Goal: Task Accomplishment & Management: Use online tool/utility

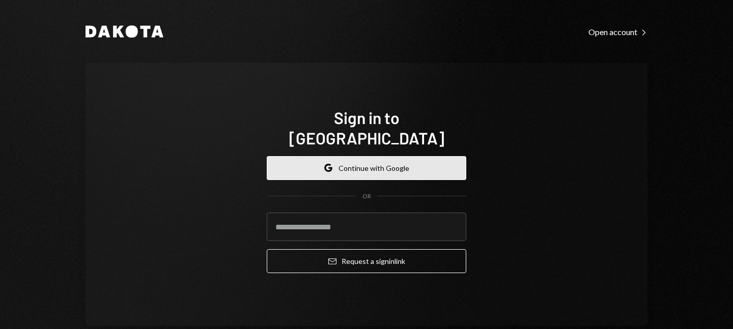
click at [367, 158] on button "Google Continue with Google" at bounding box center [366, 168] width 199 height 24
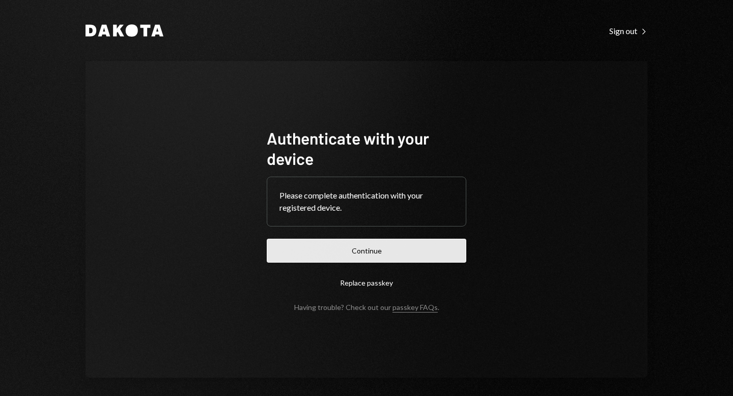
click at [334, 251] on button "Continue" at bounding box center [366, 251] width 199 height 24
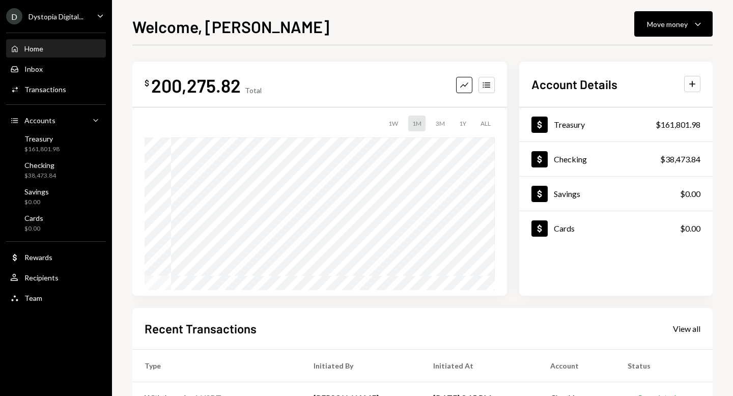
click at [57, 15] on div "Dystopia Digital..." at bounding box center [55, 16] width 55 height 9
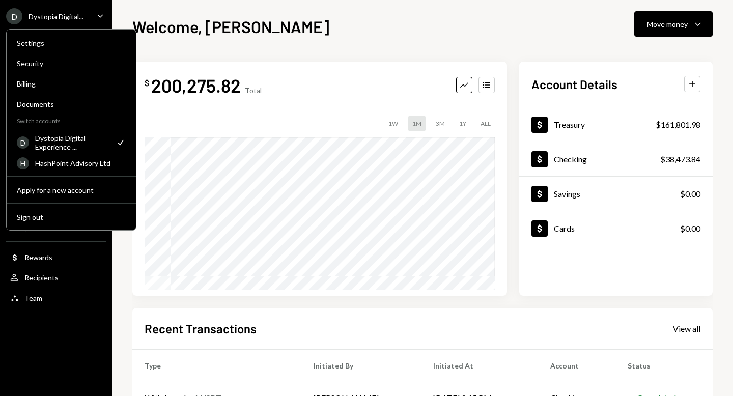
click at [74, 141] on div "Dystopia Digital Experience ..." at bounding box center [72, 142] width 74 height 17
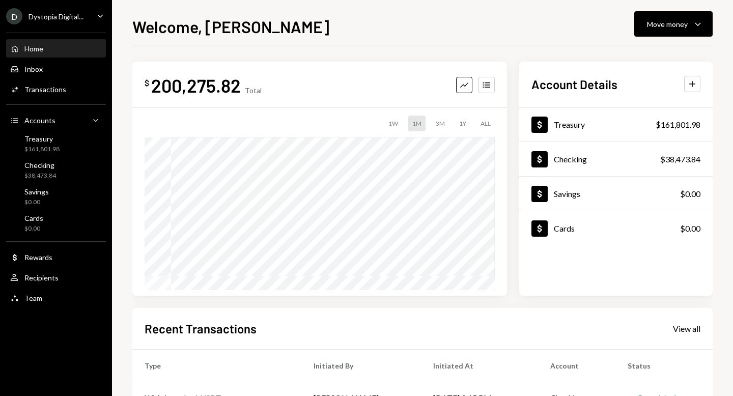
click at [123, 17] on div "Welcome, [PERSON_NAME] Move money Caret Down $ 200,275.82 Total Graph Accounts …" at bounding box center [422, 198] width 621 height 396
click at [73, 167] on div "Checking $38,473.84" at bounding box center [56, 170] width 92 height 19
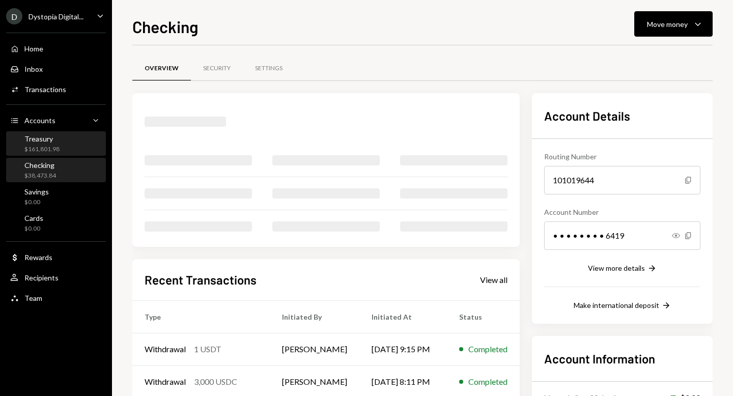
click at [65, 146] on div "Treasury $161,801.98" at bounding box center [56, 143] width 92 height 19
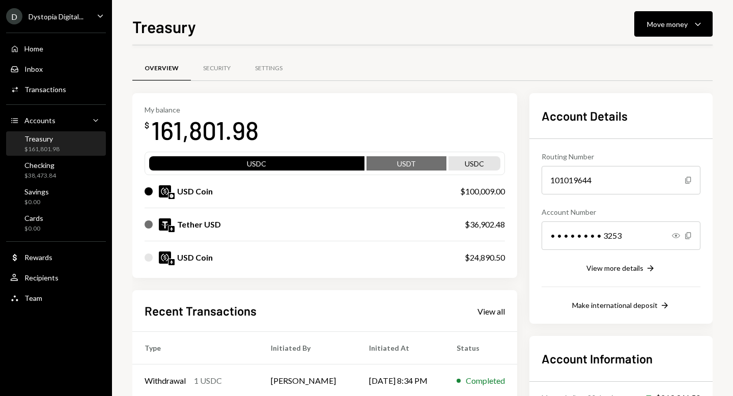
scroll to position [39, 0]
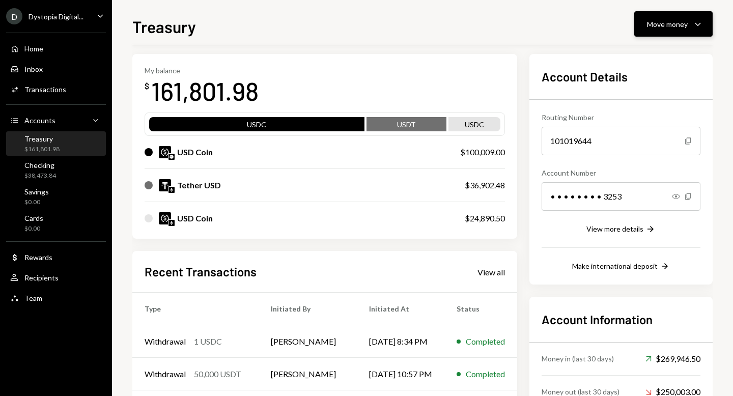
click at [680, 14] on button "Move money Caret Down" at bounding box center [673, 23] width 78 height 25
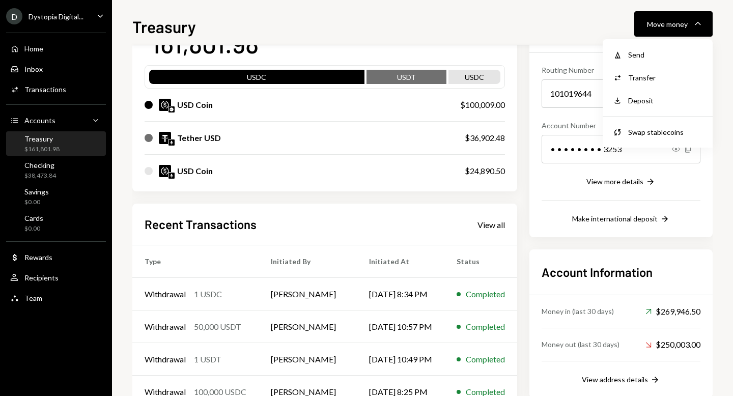
scroll to position [106, 0]
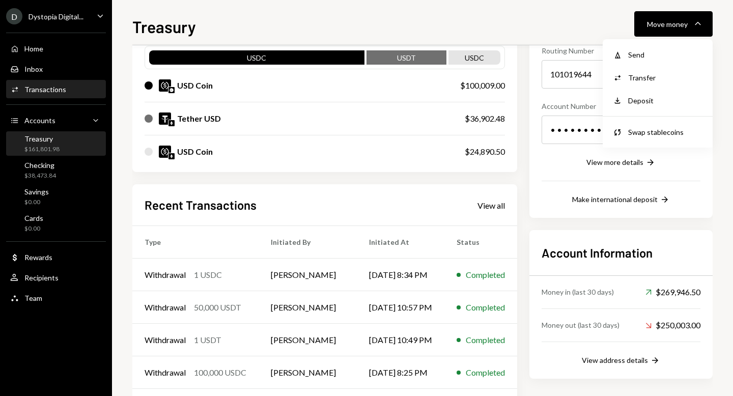
click at [50, 88] on div "Transactions" at bounding box center [45, 89] width 42 height 9
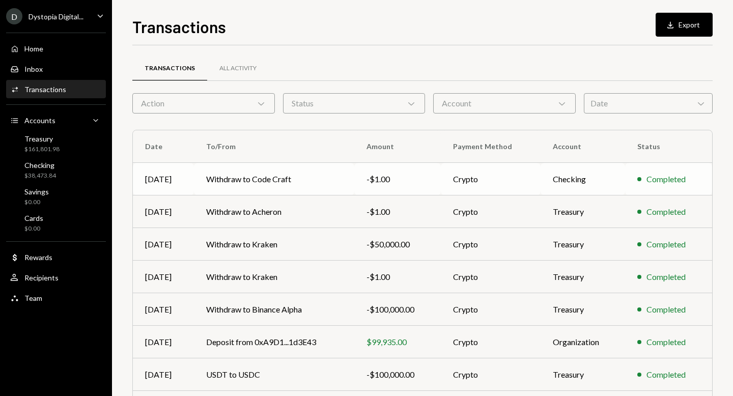
click at [366, 192] on td "-$1.00" at bounding box center [397, 179] width 86 height 33
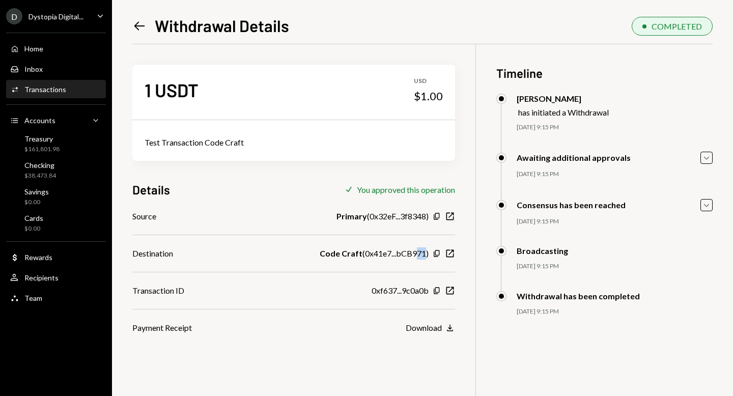
drag, startPoint x: 427, startPoint y: 256, endPoint x: 417, endPoint y: 253, distance: 10.3
click at [417, 253] on div "Code Craft ( 0x41e7...bCB971 )" at bounding box center [374, 253] width 109 height 12
click at [425, 273] on div "Source Primary ( 0x32eF...3f8348 ) Copy New Window Destination Code Craft ( 0x4…" at bounding box center [293, 272] width 323 height 124
click at [39, 170] on div "Checking $38,473.84" at bounding box center [40, 170] width 32 height 19
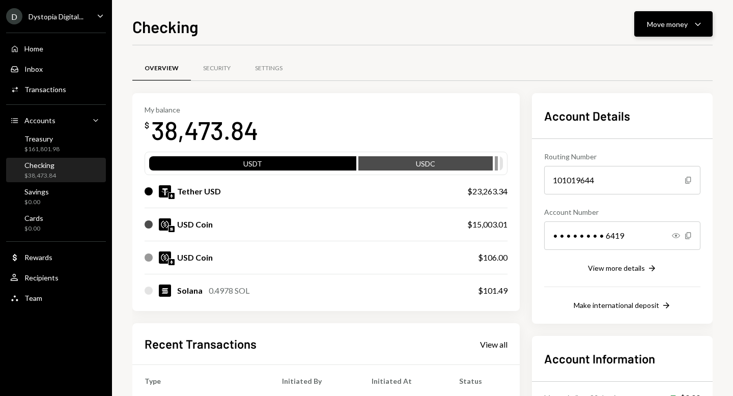
click at [688, 24] on div "Move money Caret Down" at bounding box center [673, 24] width 53 height 12
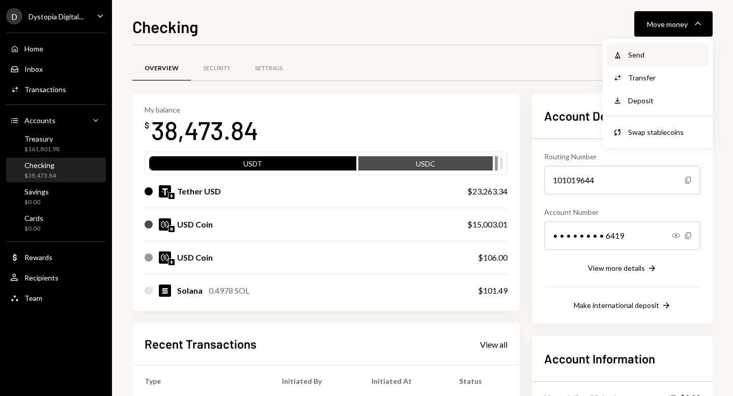
click at [648, 54] on div "Send" at bounding box center [665, 54] width 74 height 11
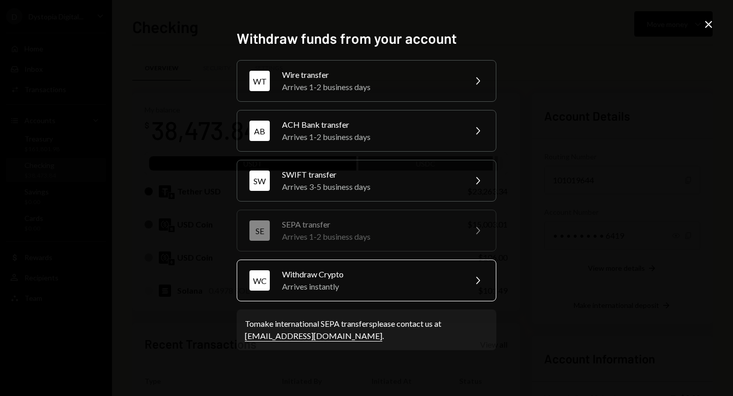
click at [333, 293] on div "WC Withdraw Crypto Arrives instantly Chevron Right" at bounding box center [366, 280] width 259 height 42
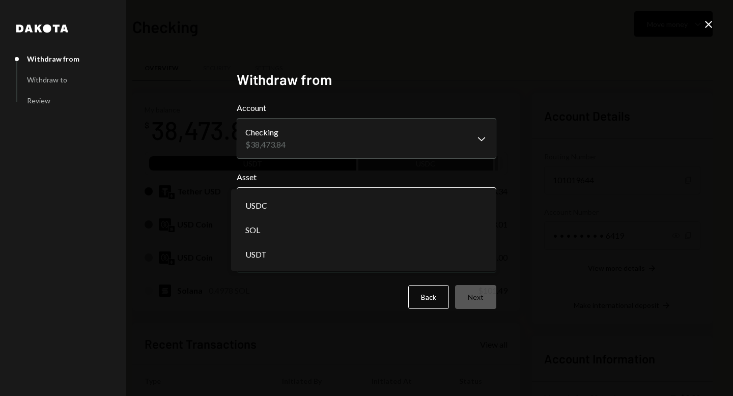
click at [296, 208] on body "D Dystopia Digital... Caret Down Home Home Inbox Inbox Activities Transactions …" at bounding box center [366, 198] width 733 height 396
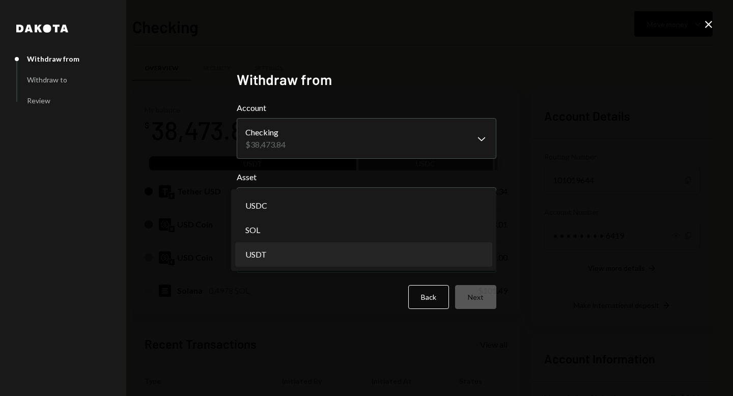
select select "****"
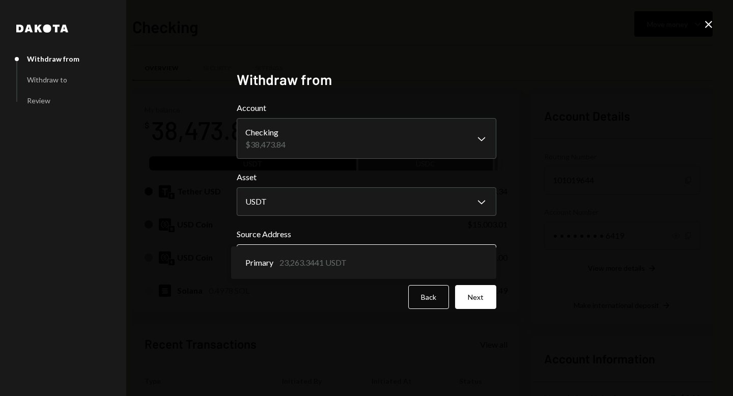
click at [280, 258] on body "D Dystopia Digital... Caret Down Home Home Inbox Inbox Activities Transactions …" at bounding box center [366, 198] width 733 height 396
click at [485, 296] on button "Next" at bounding box center [475, 297] width 41 height 24
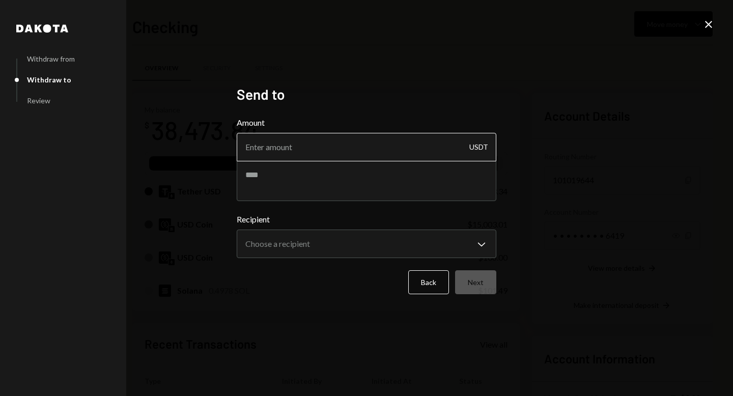
click at [391, 148] on input "Amount" at bounding box center [366, 147] width 259 height 28
type input "7500"
click at [344, 185] on textarea at bounding box center [366, 180] width 259 height 41
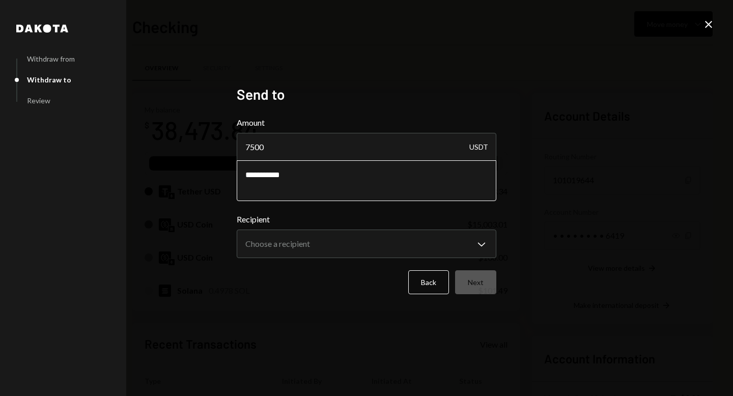
paste textarea "*********"
type textarea "**********"
click at [315, 243] on body "D Dystopia Digital... Caret Down Home Home Inbox Inbox Activities Transactions …" at bounding box center [366, 198] width 733 height 396
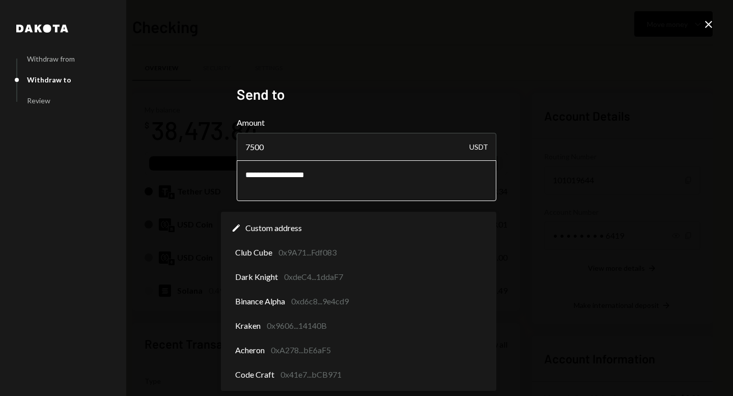
click at [356, 329] on div "Edit Custom address Club Cube 0x9A71...Fdf083 Dark Knight 0xdeC4...1ddaF7 Binan…" at bounding box center [358, 301] width 275 height 179
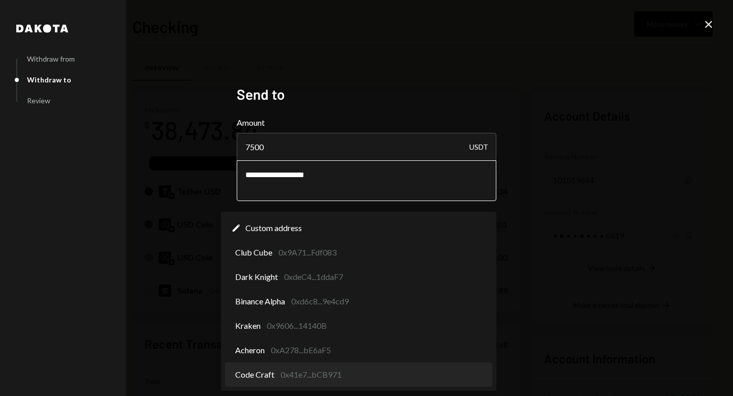
select select "**********"
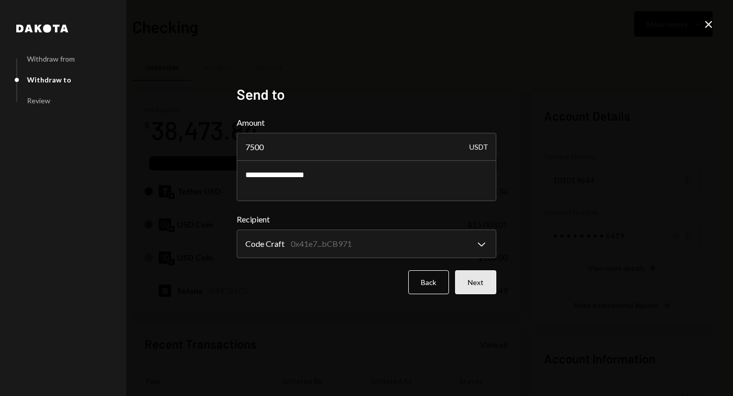
click at [481, 282] on button "Next" at bounding box center [475, 282] width 41 height 24
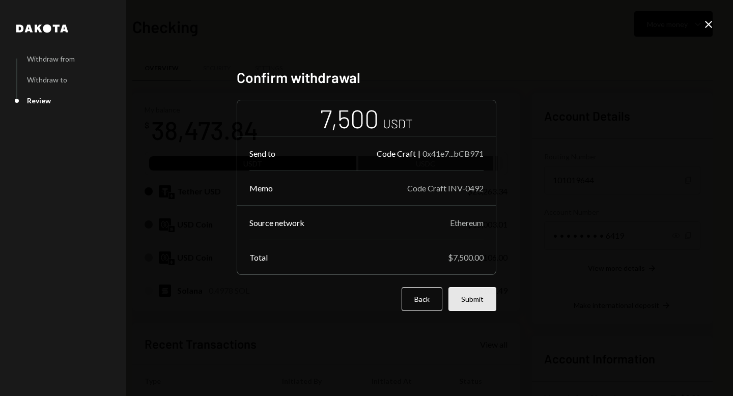
click at [478, 299] on button "Submit" at bounding box center [472, 299] width 48 height 24
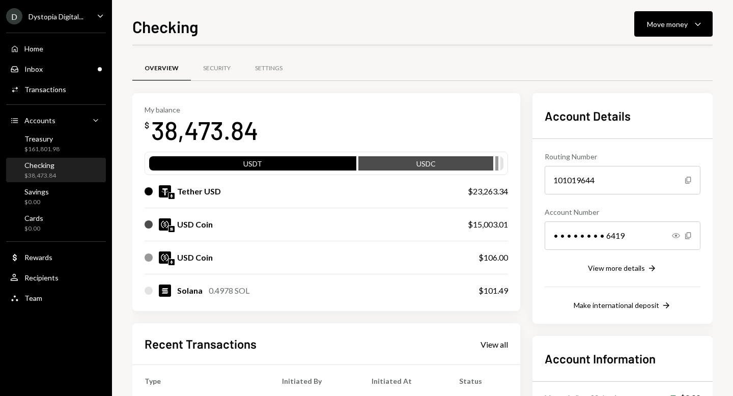
scroll to position [76, 0]
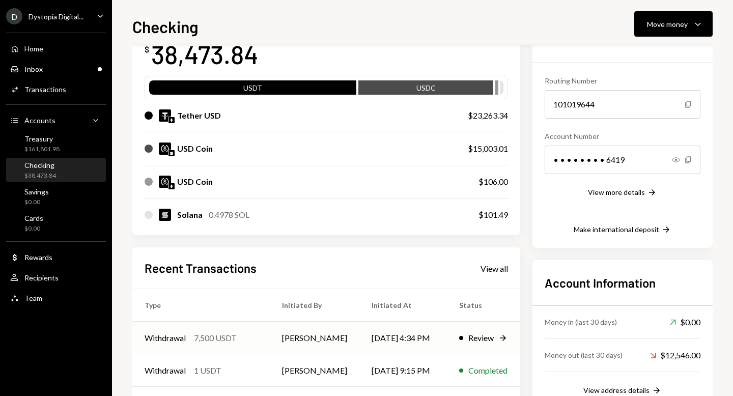
click at [417, 329] on td "[DATE] 4:34 PM" at bounding box center [403, 338] width 88 height 33
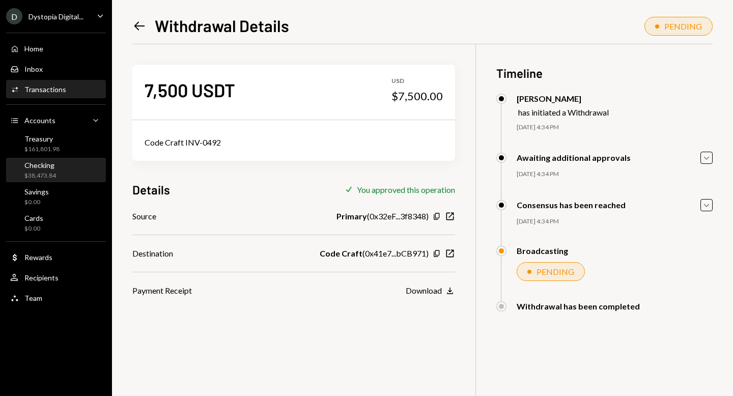
click at [38, 176] on div "$38,473.84" at bounding box center [40, 175] width 32 height 9
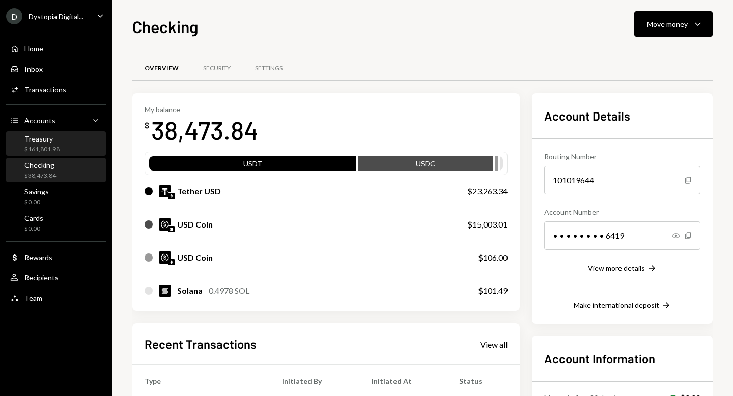
click at [62, 151] on div "Treasury $161,801.98" at bounding box center [56, 143] width 92 height 19
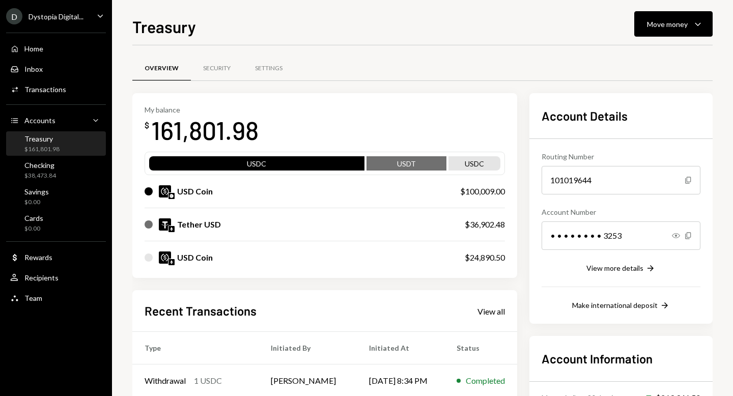
click at [55, 177] on div "Checking $38,473.84" at bounding box center [56, 170] width 92 height 19
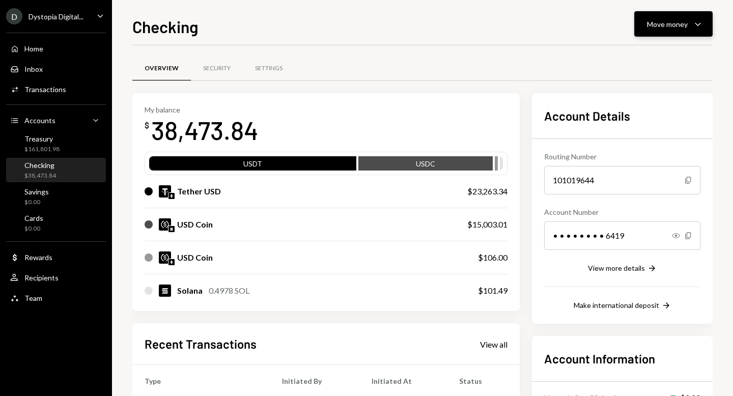
click at [659, 26] on div "Move money" at bounding box center [667, 24] width 41 height 11
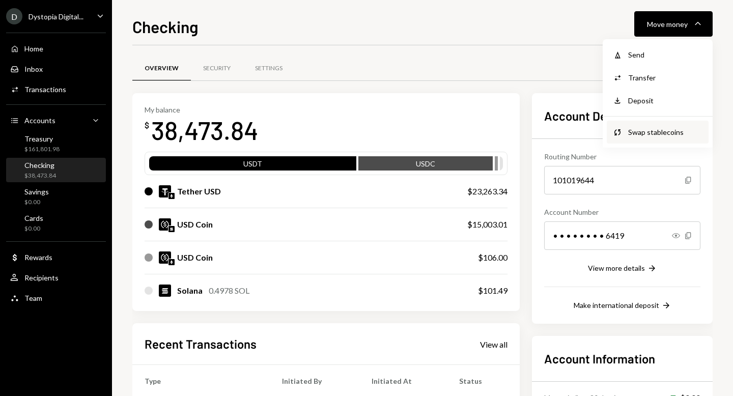
click at [657, 128] on div "Swap stablecoins" at bounding box center [665, 132] width 74 height 11
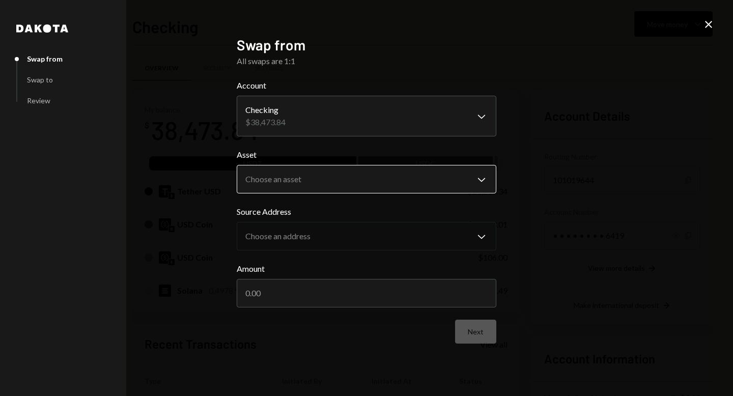
click at [371, 178] on body "D Dystopia Digital... Caret Down Home Home Inbox Inbox Activities Transactions …" at bounding box center [366, 198] width 733 height 396
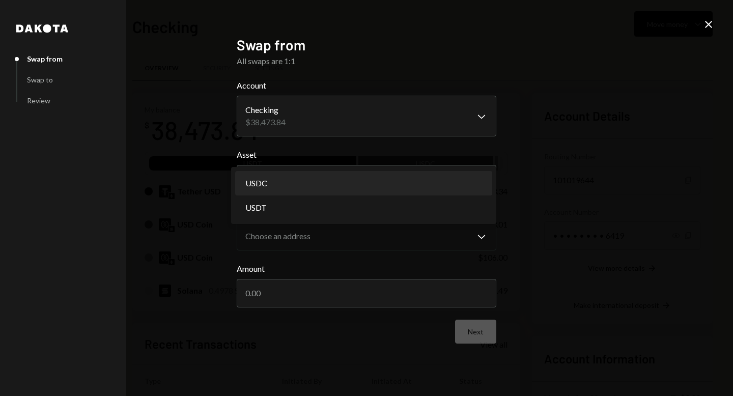
select select "****"
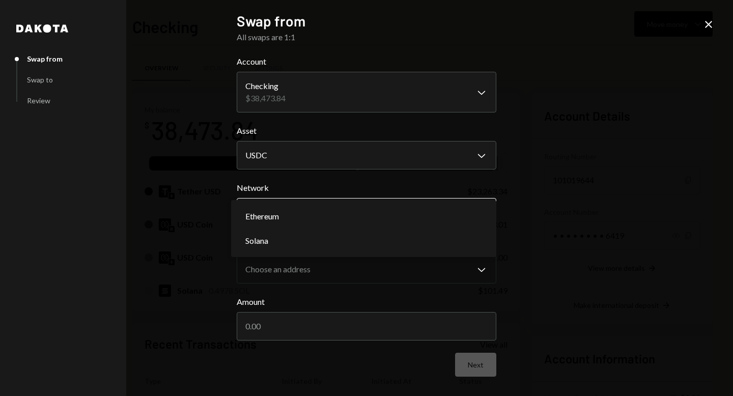
click at [314, 217] on body "D Dystopia Digital... Caret Down Home Home Inbox Inbox Activities Transactions …" at bounding box center [366, 198] width 733 height 396
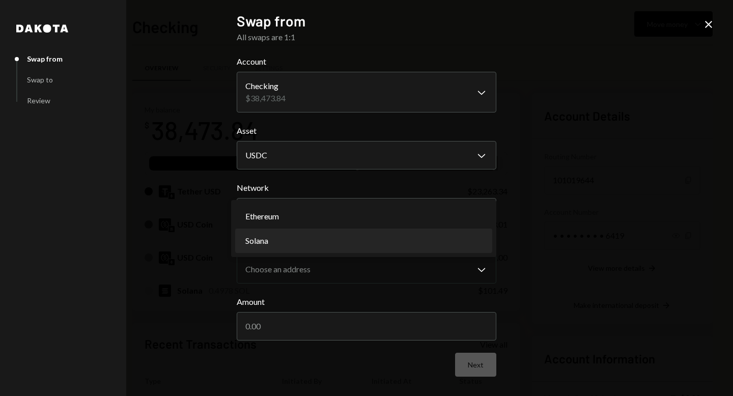
select select "**********"
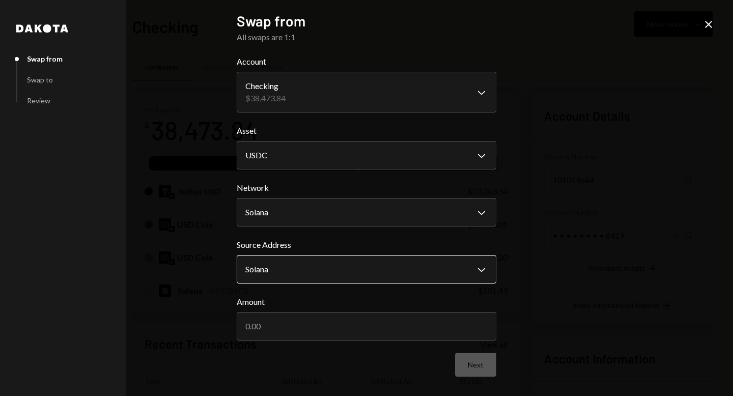
click at [297, 271] on body "D Dystopia Digital... Caret Down Home Home Inbox Inbox Activities Transactions …" at bounding box center [366, 198] width 733 height 396
click at [323, 215] on body "D Dystopia Digital... Caret Down Home Home Inbox Inbox Activities Transactions …" at bounding box center [366, 198] width 733 height 396
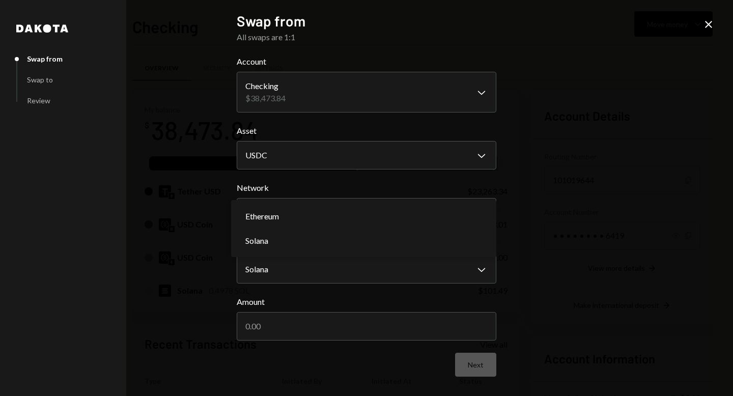
click at [313, 191] on label "Network" at bounding box center [366, 188] width 259 height 12
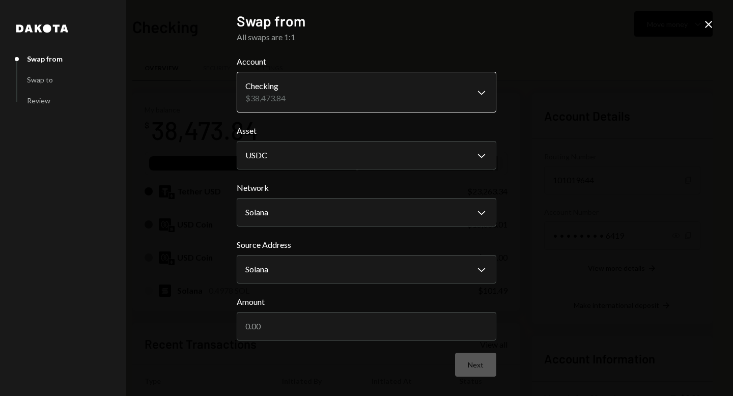
click at [300, 93] on body "D Dystopia Digital... Caret Down Home Home Inbox Inbox Activities Transactions …" at bounding box center [366, 198] width 733 height 396
click at [563, 100] on div "**********" at bounding box center [366, 198] width 733 height 396
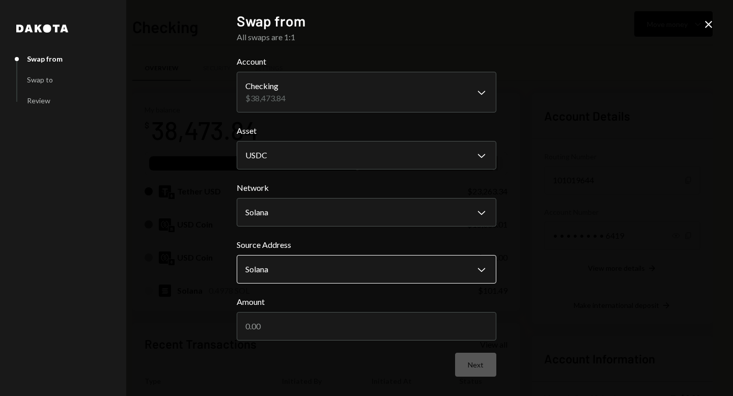
click at [294, 261] on body "D Dystopia Digital... Caret Down Home Home Inbox Inbox Activities Transactions …" at bounding box center [366, 198] width 733 height 396
click at [291, 313] on input "Amount" at bounding box center [366, 326] width 259 height 28
click at [707, 21] on icon "Close" at bounding box center [708, 24] width 12 height 12
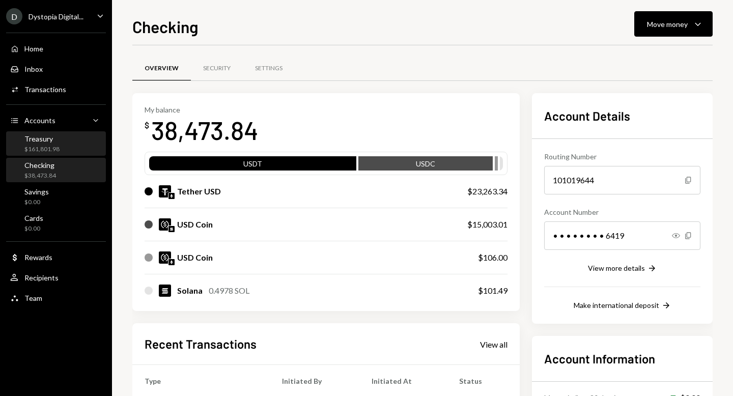
click at [55, 145] on div "$161,801.98" at bounding box center [41, 149] width 35 height 9
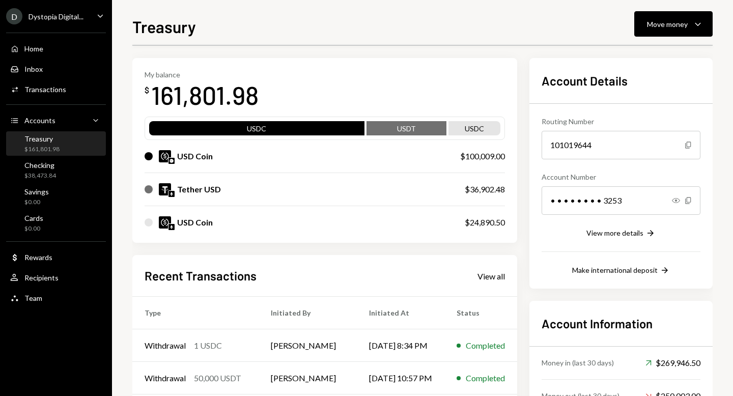
scroll to position [136, 0]
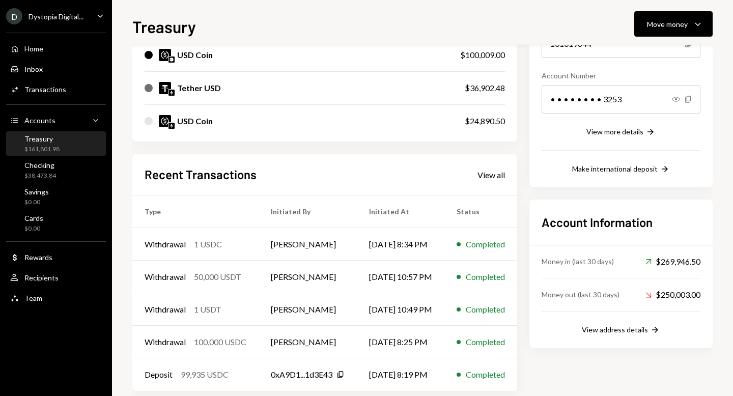
click at [49, 79] on div "Home Home Inbox Inbox Activities Transactions Accounts Accounts Caret Down Trea…" at bounding box center [56, 167] width 112 height 282
click at [50, 88] on div "Transactions" at bounding box center [45, 89] width 42 height 9
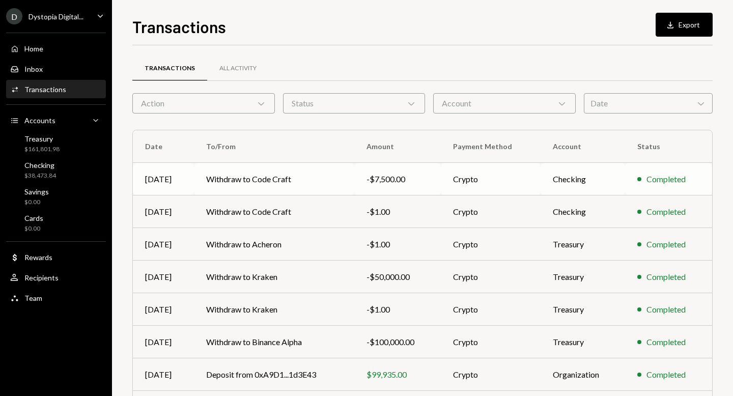
click at [259, 182] on td "Withdraw to Code Craft" at bounding box center [274, 179] width 161 height 33
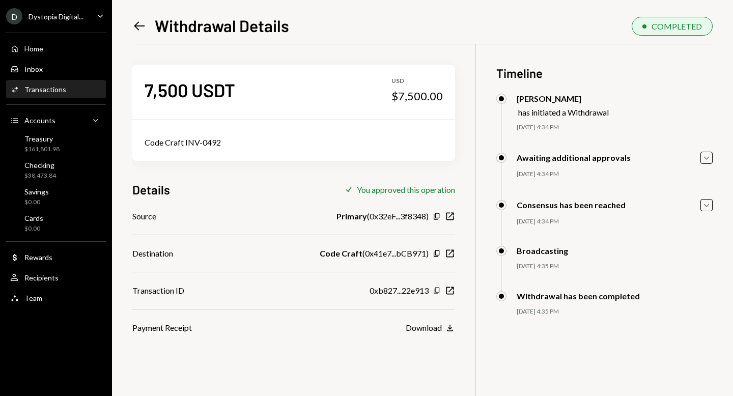
click at [437, 288] on icon "Copy" at bounding box center [436, 290] width 8 height 8
click at [66, 121] on div "Accounts Accounts Caret Down" at bounding box center [56, 120] width 92 height 11
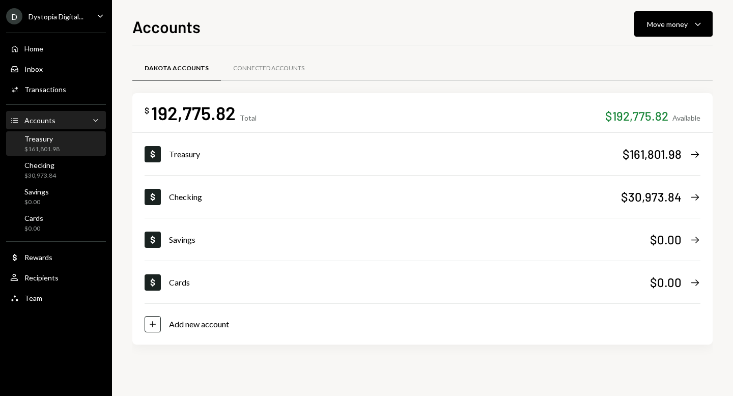
click at [61, 137] on div "Treasury $161,801.98" at bounding box center [56, 143] width 92 height 19
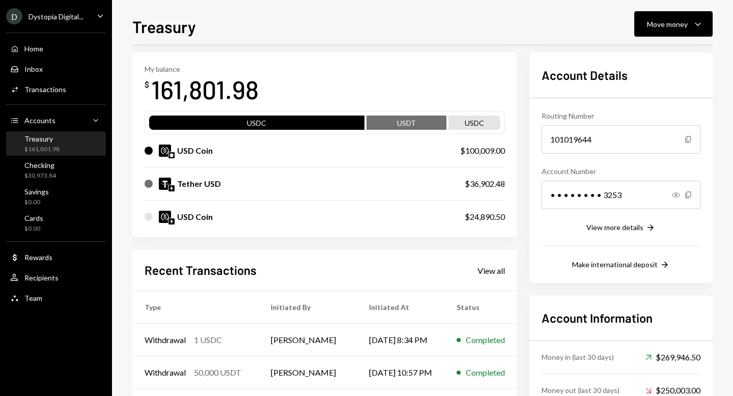
scroll to position [90, 0]
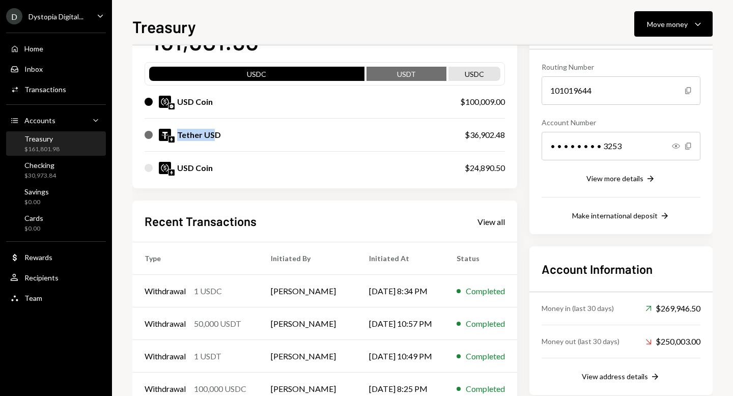
drag, startPoint x: 177, startPoint y: 133, endPoint x: 215, endPoint y: 137, distance: 38.8
click at [215, 137] on div "Tether USD" at bounding box center [199, 135] width 44 height 12
click at [690, 14] on button "Move money Caret Down" at bounding box center [673, 23] width 78 height 25
click at [648, 86] on div "Convert Transfer" at bounding box center [657, 77] width 102 height 23
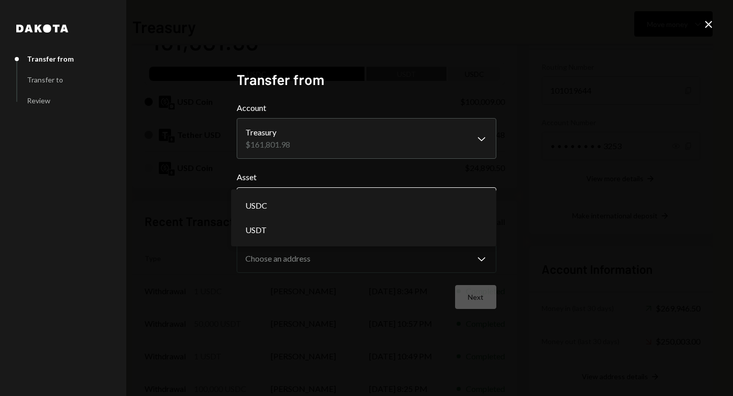
click at [321, 205] on body "D Dystopia Digital... Caret Down Home Home Inbox Inbox Activities Transactions …" at bounding box center [366, 198] width 733 height 396
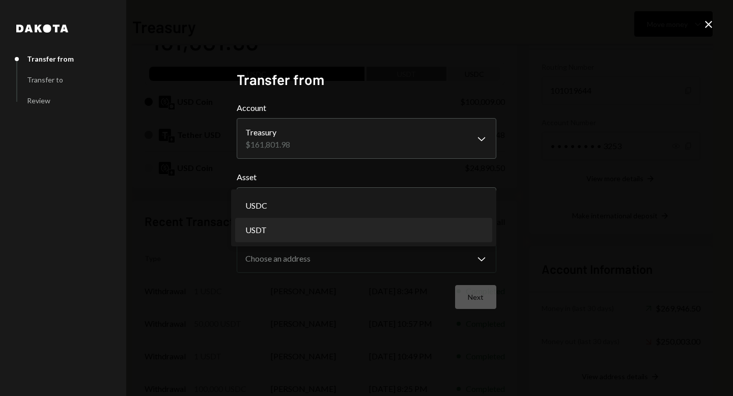
select select "****"
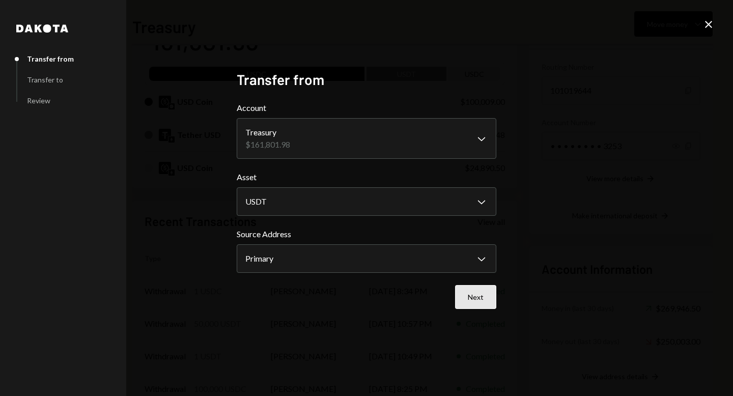
click at [475, 292] on button "Next" at bounding box center [475, 297] width 41 height 24
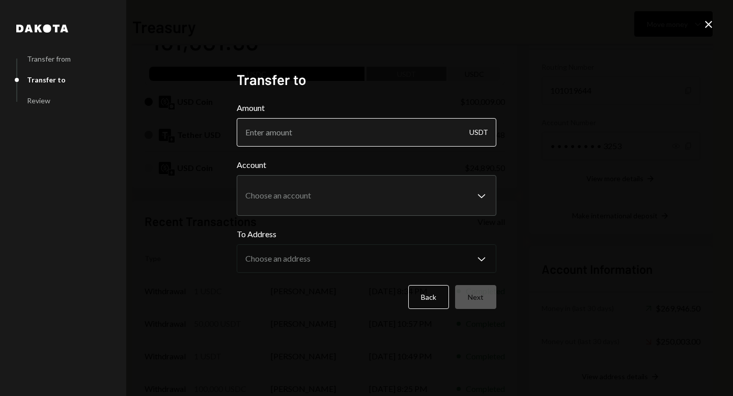
click at [355, 134] on input "Amount" at bounding box center [366, 132] width 259 height 28
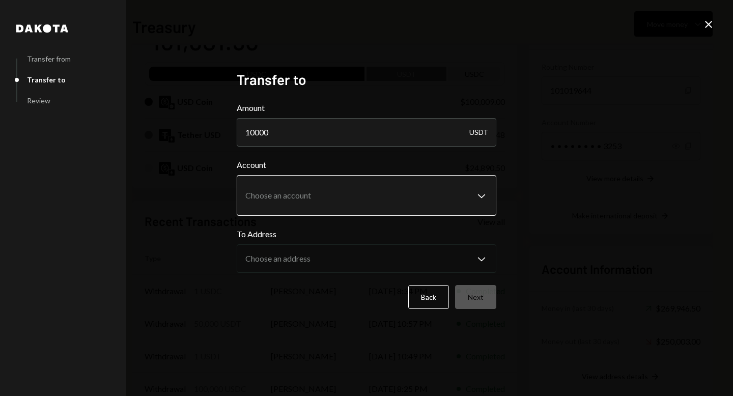
type input "10000"
click at [274, 196] on body "D Dystopia Digital... Caret Down Home Home Inbox Inbox Activities Transactions …" at bounding box center [366, 198] width 733 height 396
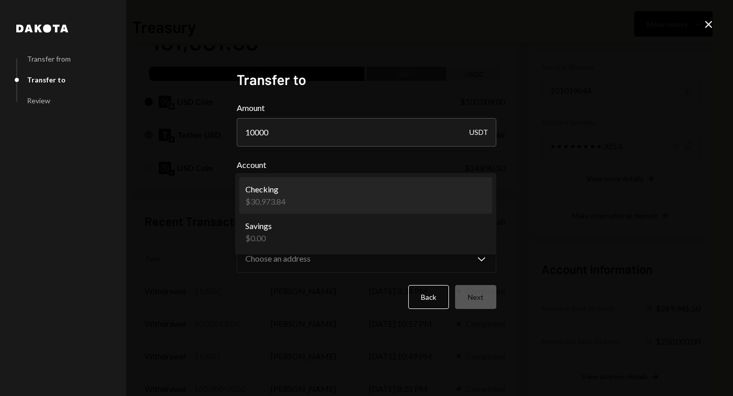
select select "**********"
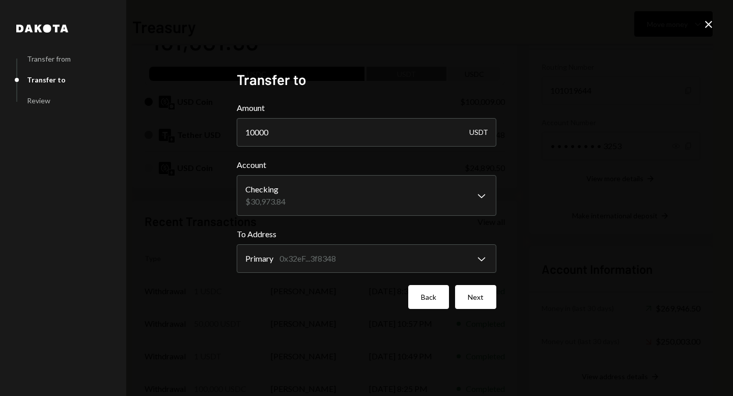
click at [442, 298] on button "Back" at bounding box center [428, 297] width 41 height 24
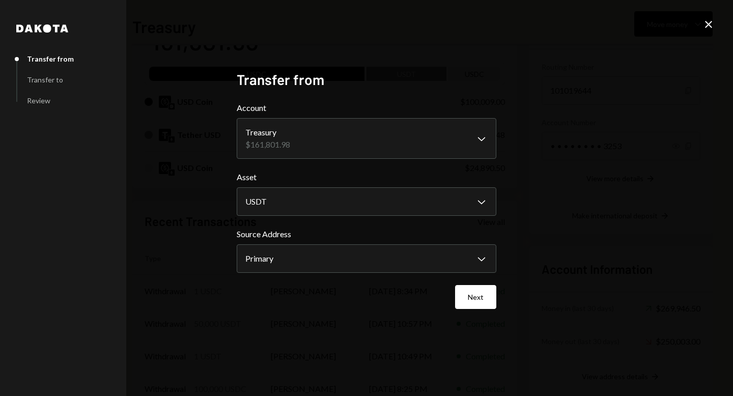
click at [710, 24] on icon "Close" at bounding box center [708, 24] width 12 height 12
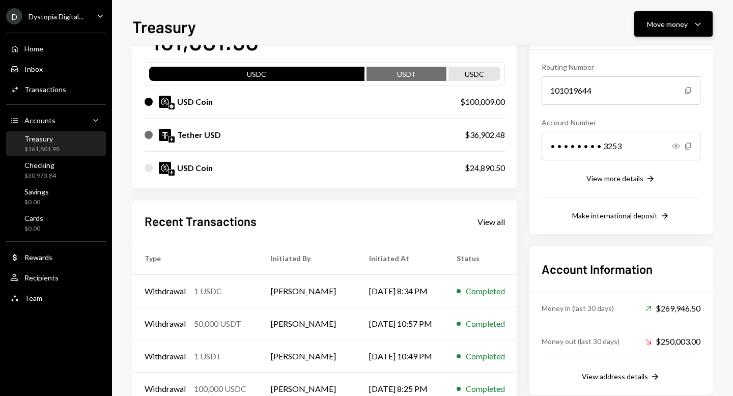
click at [691, 26] on icon "Caret Down" at bounding box center [697, 24] width 12 height 12
click at [634, 60] on div "Withdraw Send" at bounding box center [657, 54] width 102 height 23
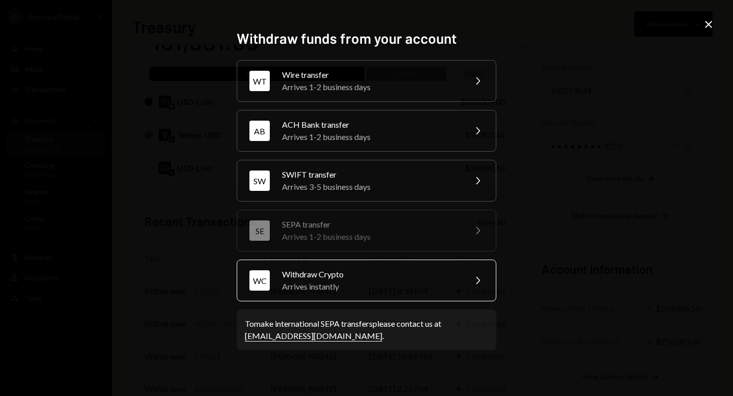
click at [388, 270] on div "Withdraw Crypto" at bounding box center [370, 274] width 177 height 12
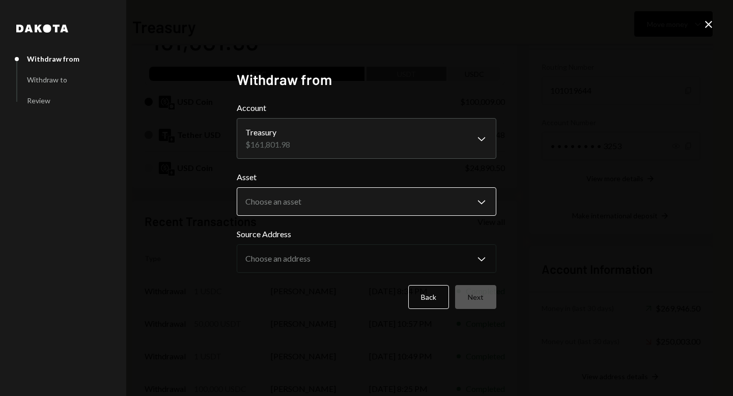
click at [338, 195] on body "D Dystopia Digital... Caret Down Home Home Inbox Inbox Activities Transactions …" at bounding box center [366, 198] width 733 height 396
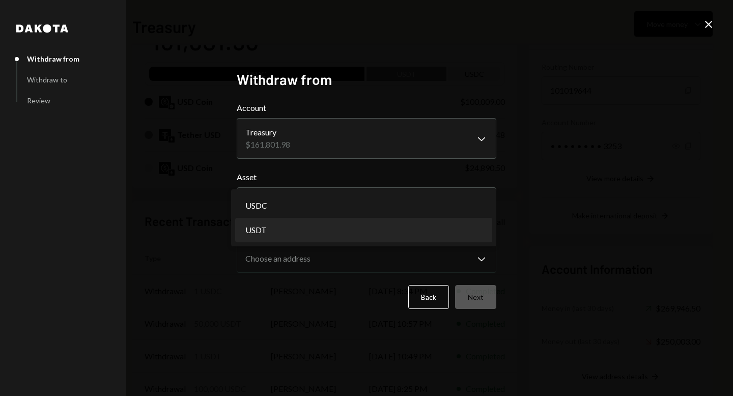
select select "****"
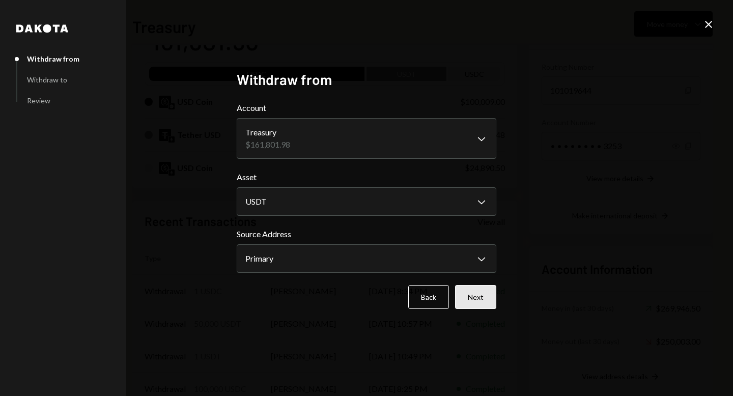
click at [470, 292] on button "Next" at bounding box center [475, 297] width 41 height 24
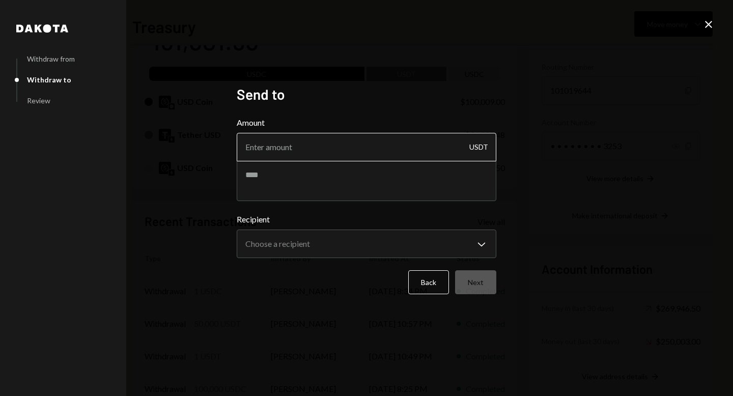
click at [365, 145] on input "Amount" at bounding box center [366, 147] width 259 height 28
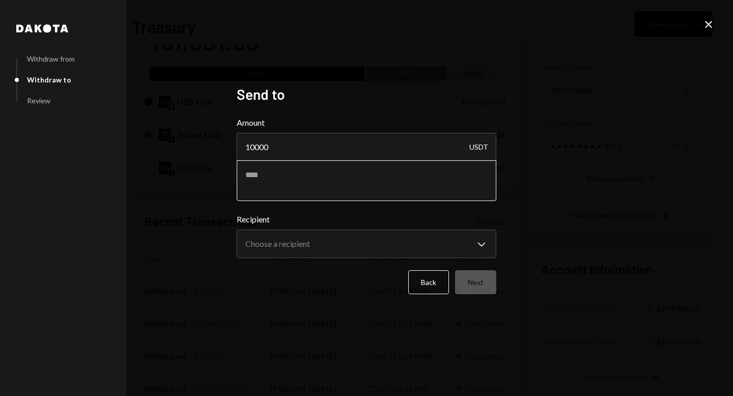
type input "10000"
click at [335, 171] on textarea at bounding box center [366, 180] width 259 height 41
type textarea "**********"
click at [340, 234] on body "D Dystopia Digital... Caret Down Home Home Inbox Inbox Activities Transactions …" at bounding box center [366, 198] width 733 height 396
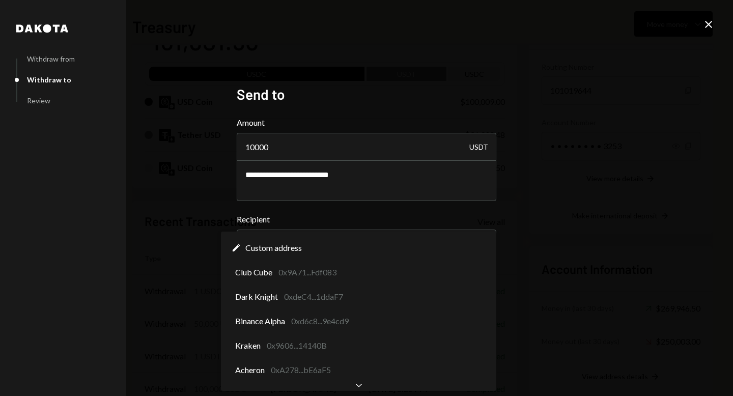
click at [314, 223] on label "Recipient" at bounding box center [366, 219] width 259 height 12
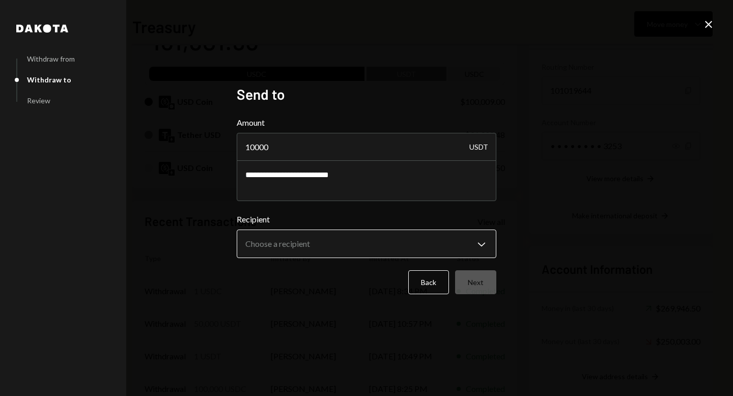
click at [311, 241] on body "D Dystopia Digital... Caret Down Home Home Inbox Inbox Activities Transactions …" at bounding box center [366, 198] width 733 height 396
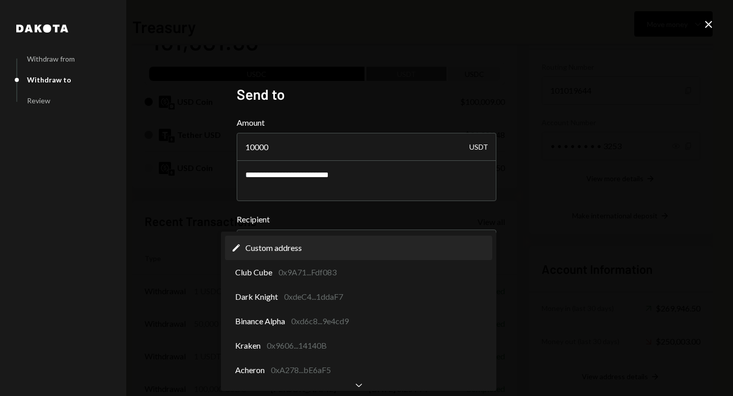
select select "**********"
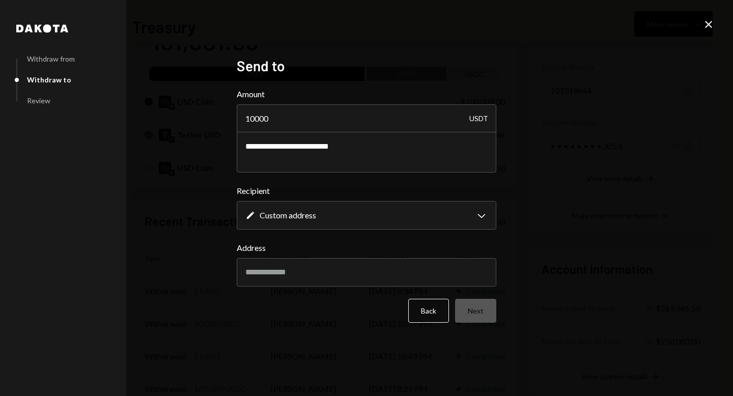
drag, startPoint x: 317, startPoint y: 279, endPoint x: 205, endPoint y: 270, distance: 112.3
click at [205, 270] on div "**********" at bounding box center [366, 198] width 733 height 396
paste input "**********"
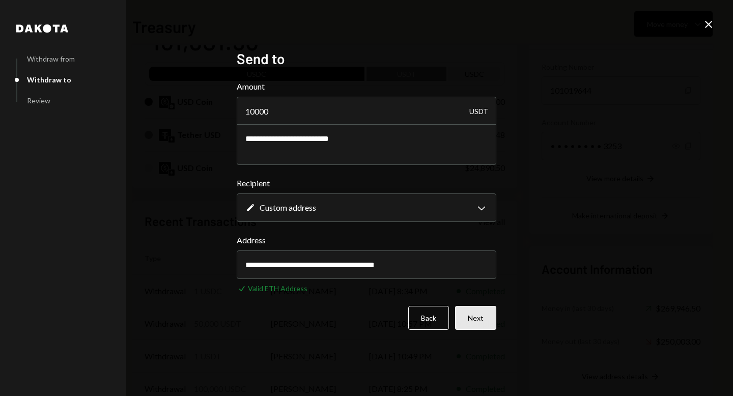
type input "**********"
click at [488, 317] on button "Next" at bounding box center [475, 318] width 41 height 24
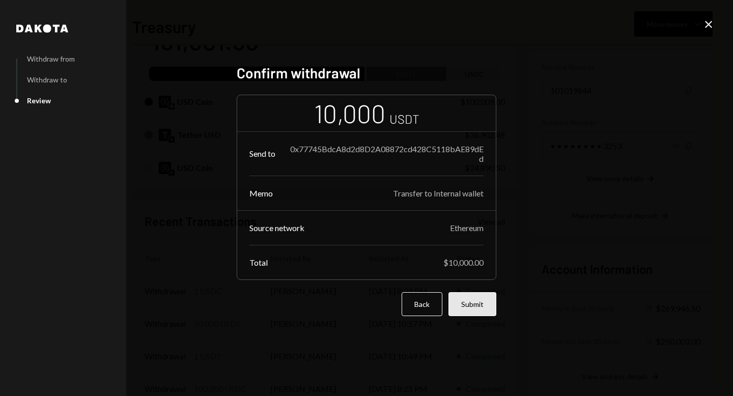
click at [479, 302] on button "Submit" at bounding box center [472, 304] width 48 height 24
